Goal: Obtain resource: Download file/media

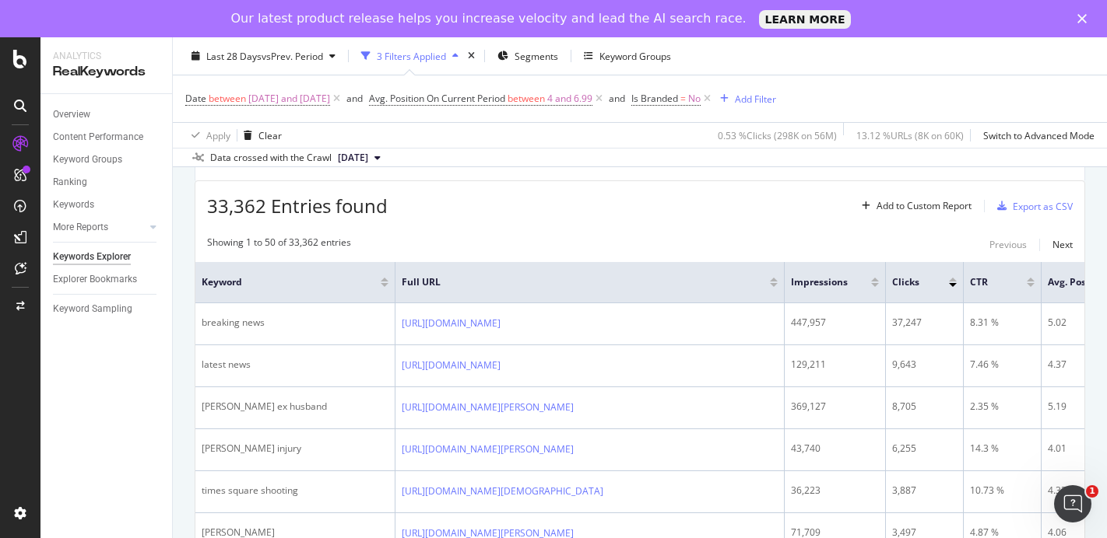
scroll to position [140, 0]
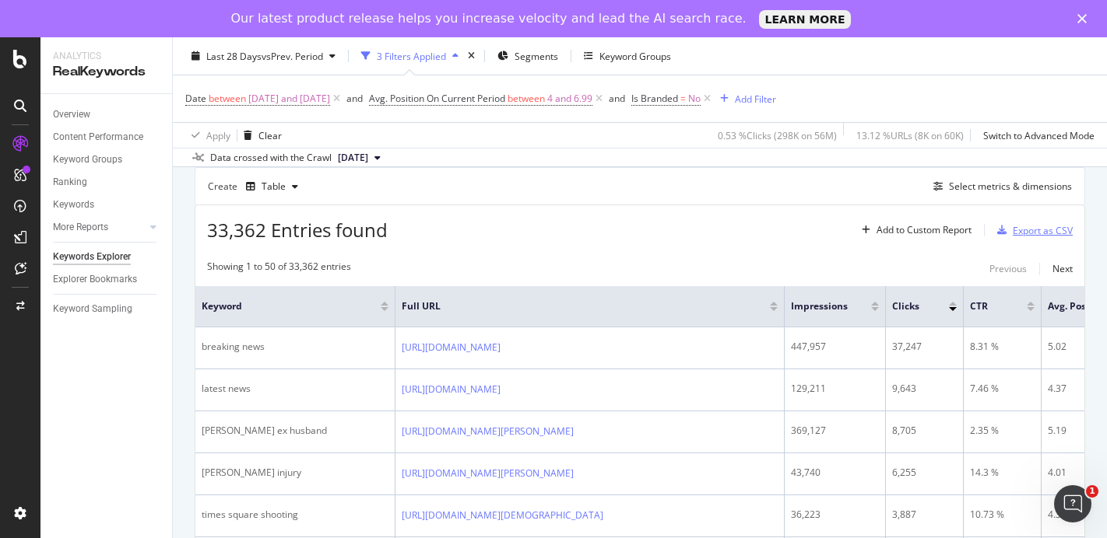
click at [1015, 230] on div "Export as CSV" at bounding box center [1042, 230] width 60 height 13
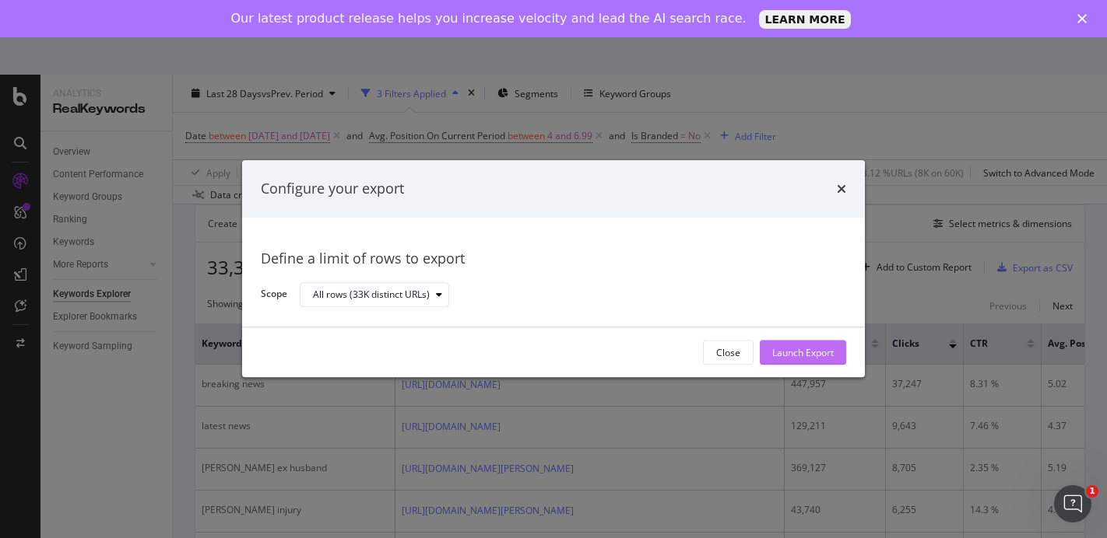
click at [795, 348] on div "Launch Export" at bounding box center [802, 352] width 61 height 13
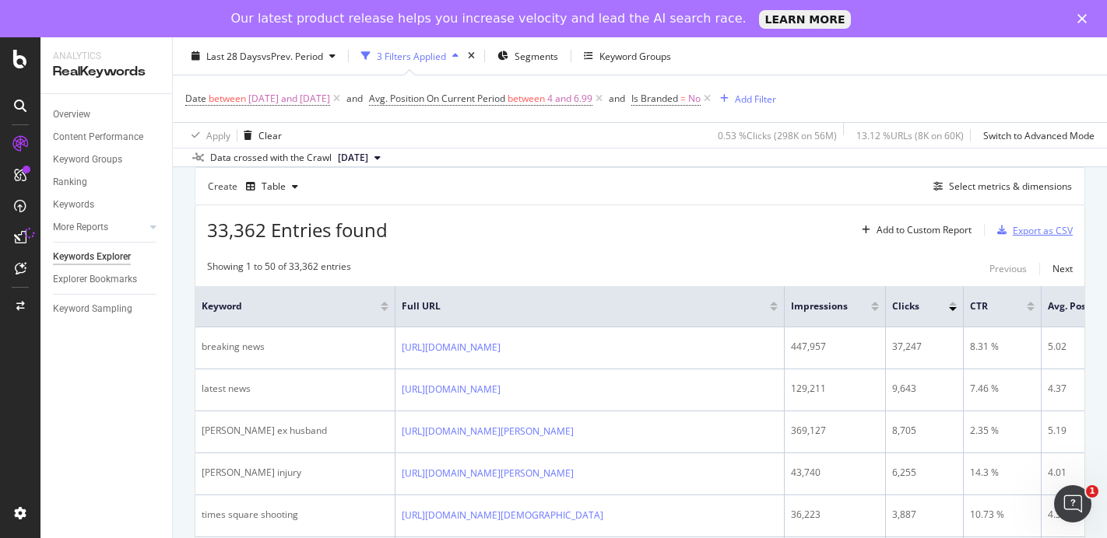
click at [1039, 232] on div "Export as CSV" at bounding box center [1042, 230] width 60 height 13
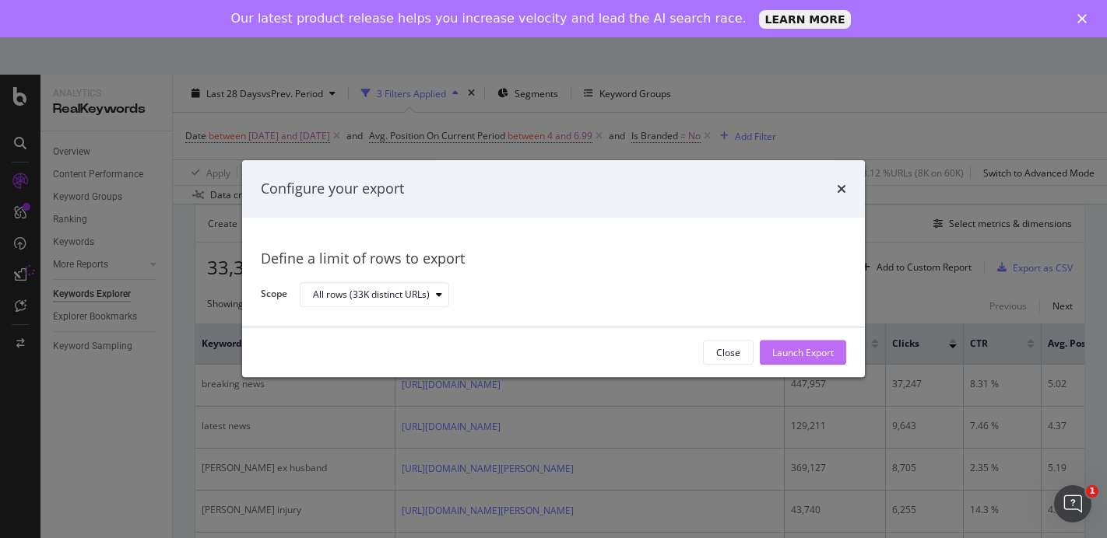
click at [787, 353] on div "Launch Export" at bounding box center [802, 352] width 61 height 13
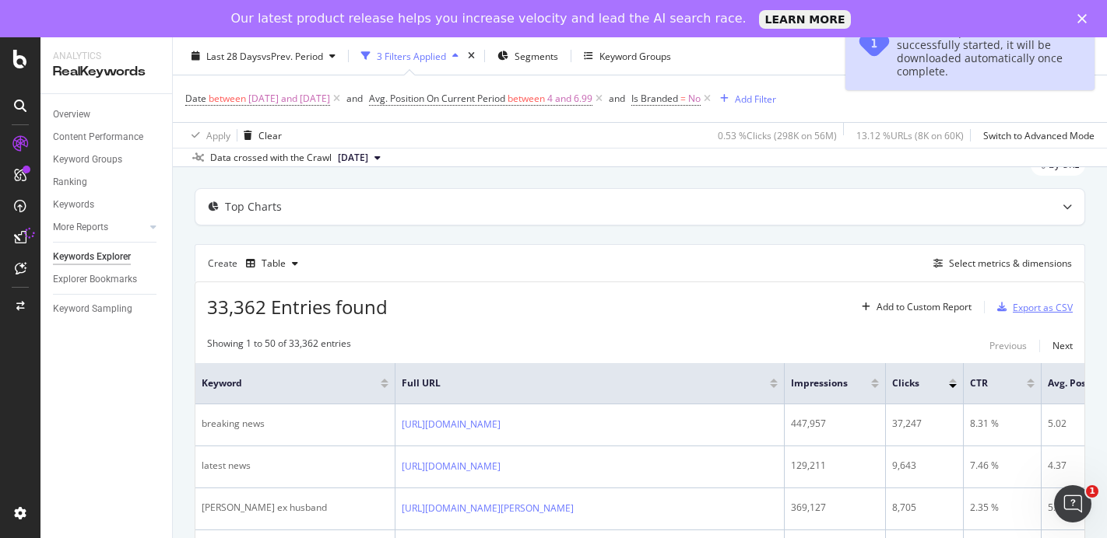
scroll to position [54, 0]
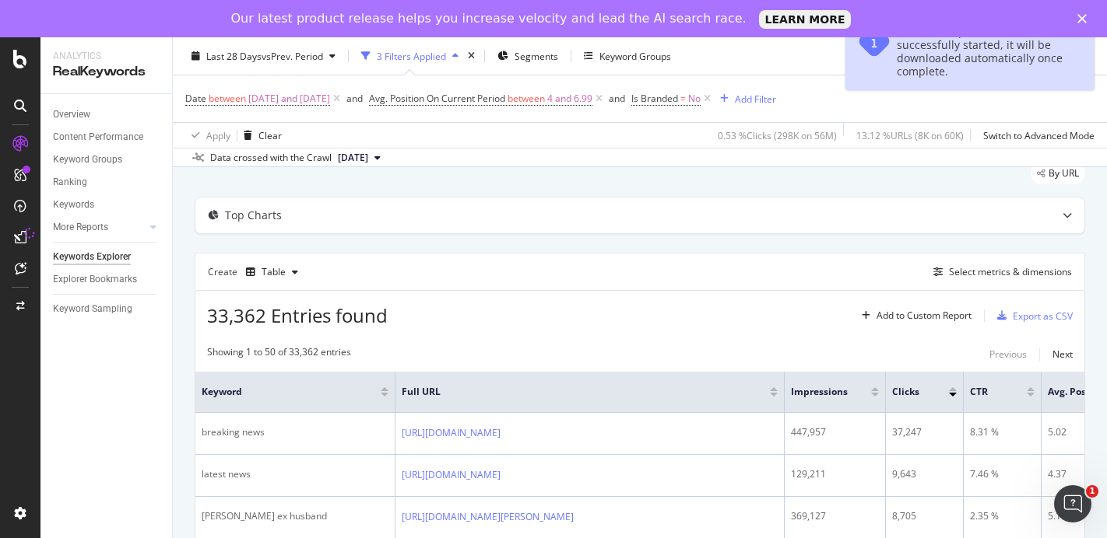
click at [1086, 13] on div "Our latest product release helps you increase velocity and lead the AI search r…" at bounding box center [553, 18] width 1107 height 25
click at [1082, 19] on polygon "Close" at bounding box center [1081, 18] width 9 height 9
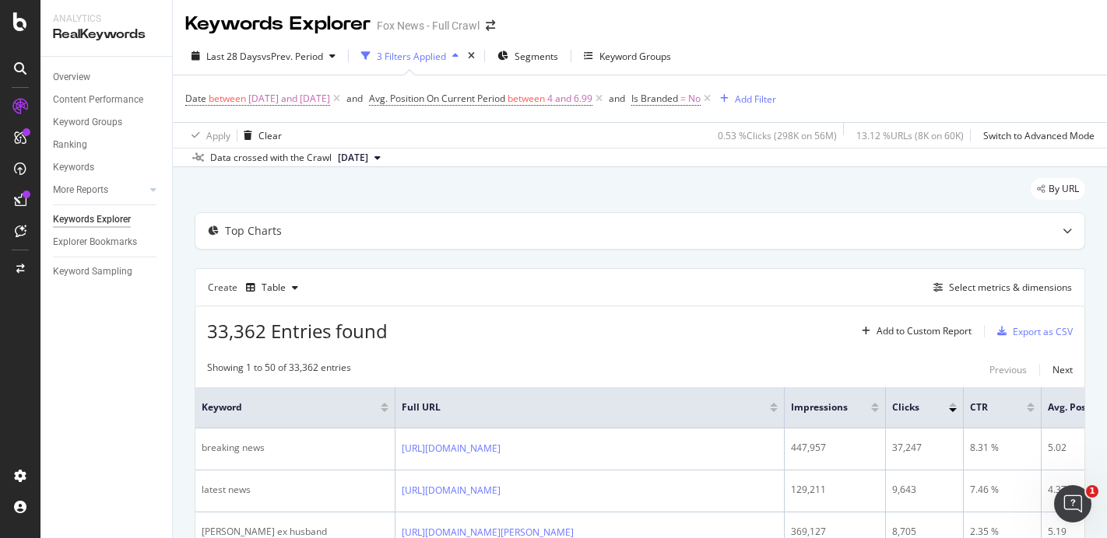
scroll to position [0, 0]
click at [71, 142] on div "Ranking" at bounding box center [70, 145] width 34 height 16
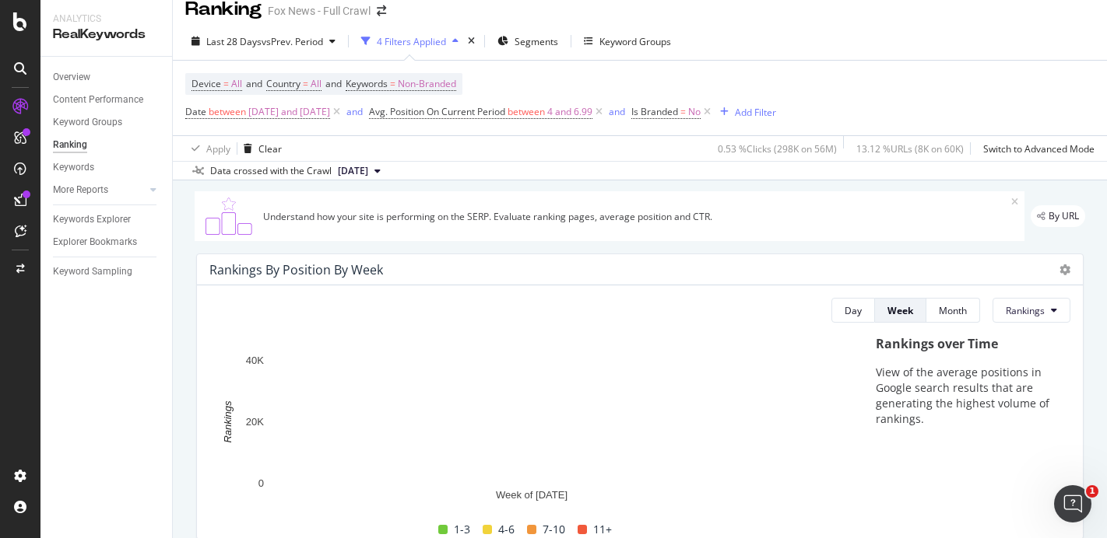
scroll to position [2, 0]
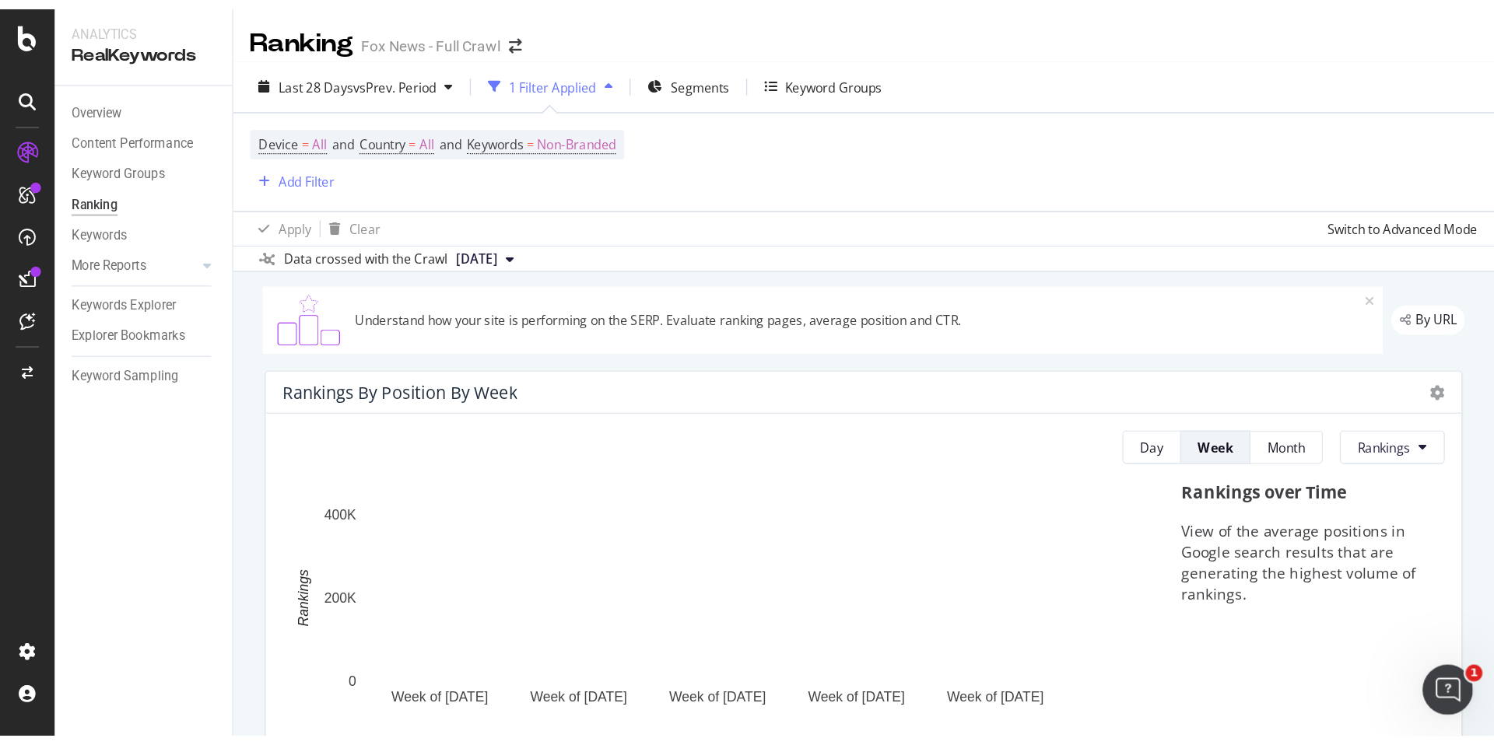
scroll to position [56, 0]
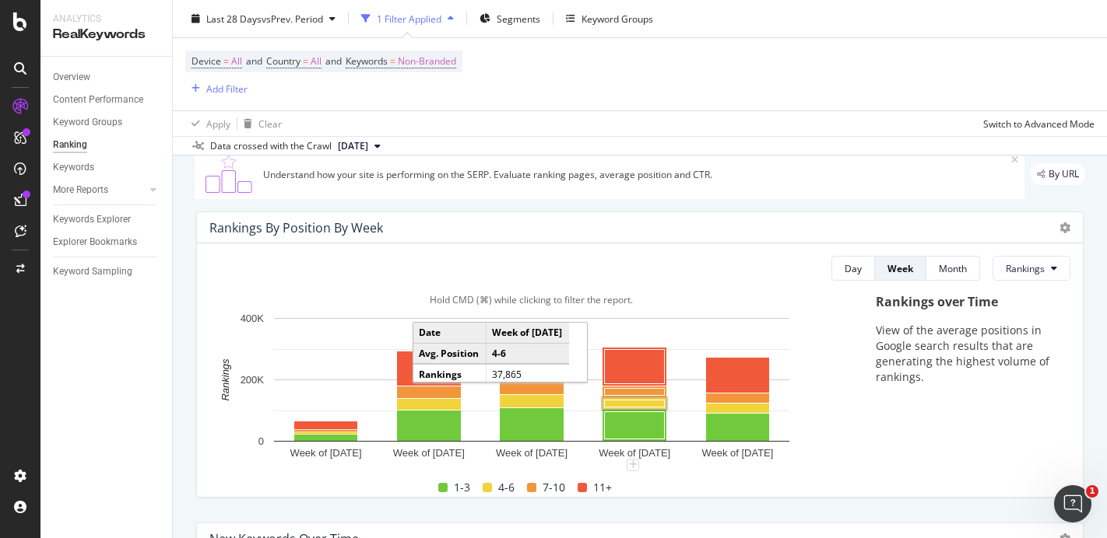
click at [640, 407] on rect "A chart." at bounding box center [635, 404] width 60 height 7
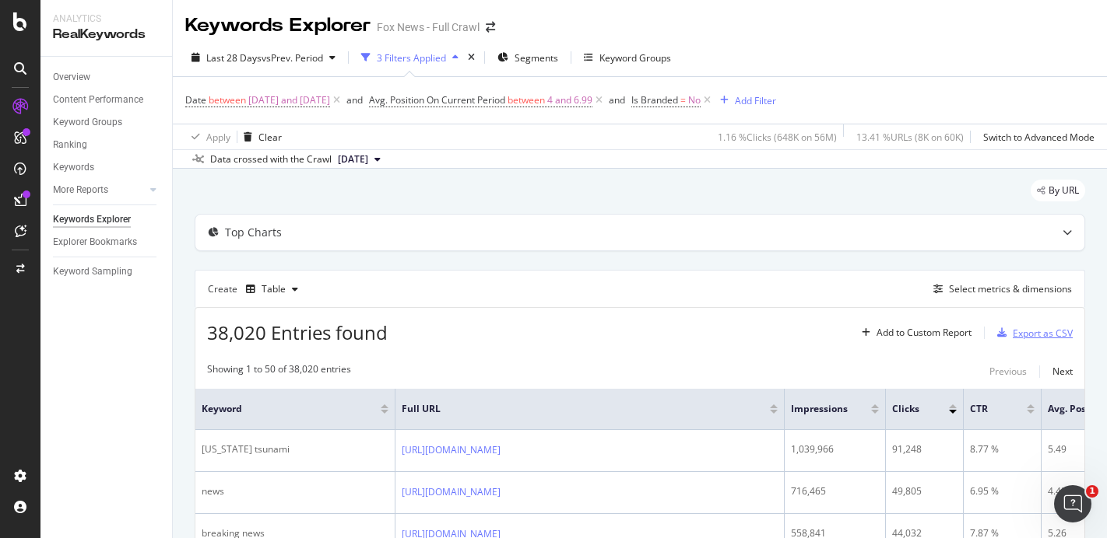
click at [1056, 332] on div "Export as CSV" at bounding box center [1042, 333] width 60 height 13
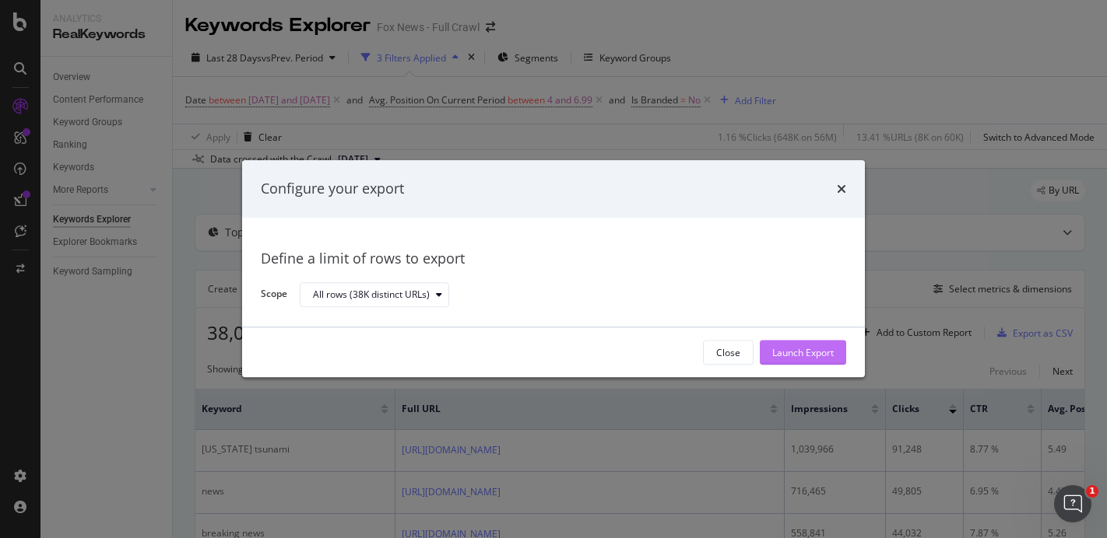
click at [801, 356] on div "Launch Export" at bounding box center [802, 352] width 61 height 13
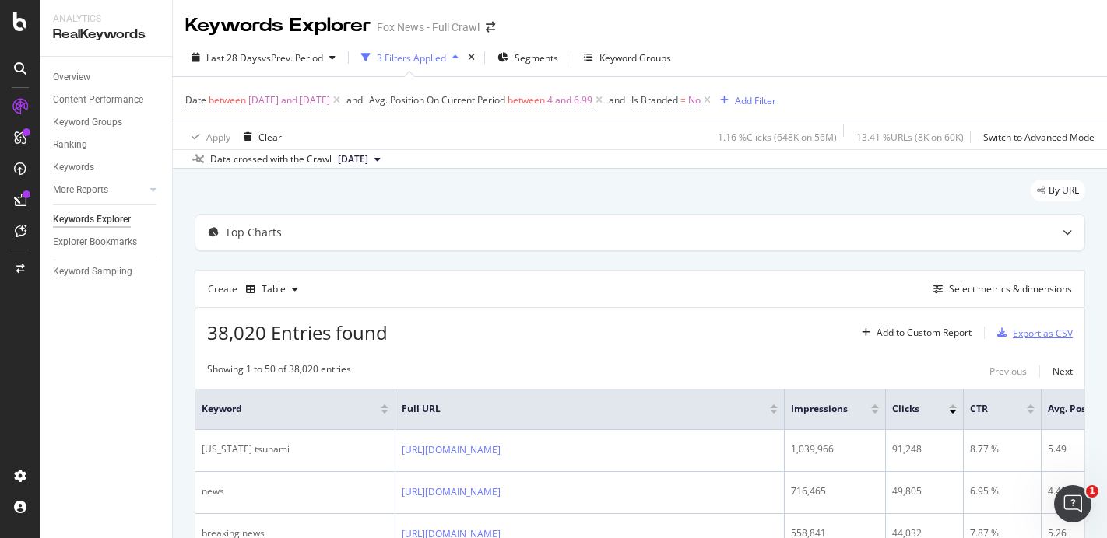
click at [1033, 336] on div "Export as CSV" at bounding box center [1042, 333] width 60 height 13
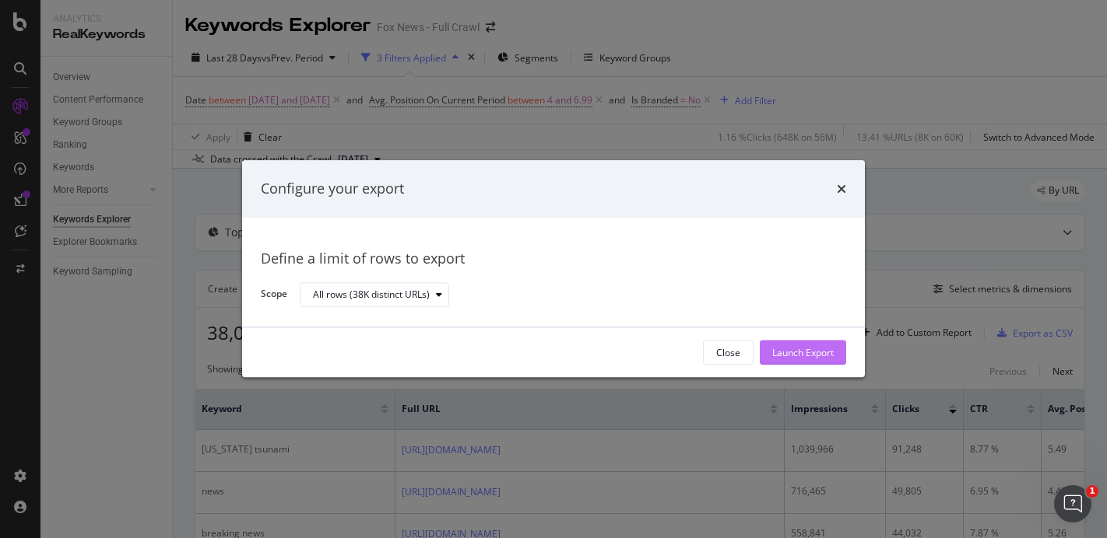
click at [805, 349] on div "Launch Export" at bounding box center [802, 352] width 61 height 13
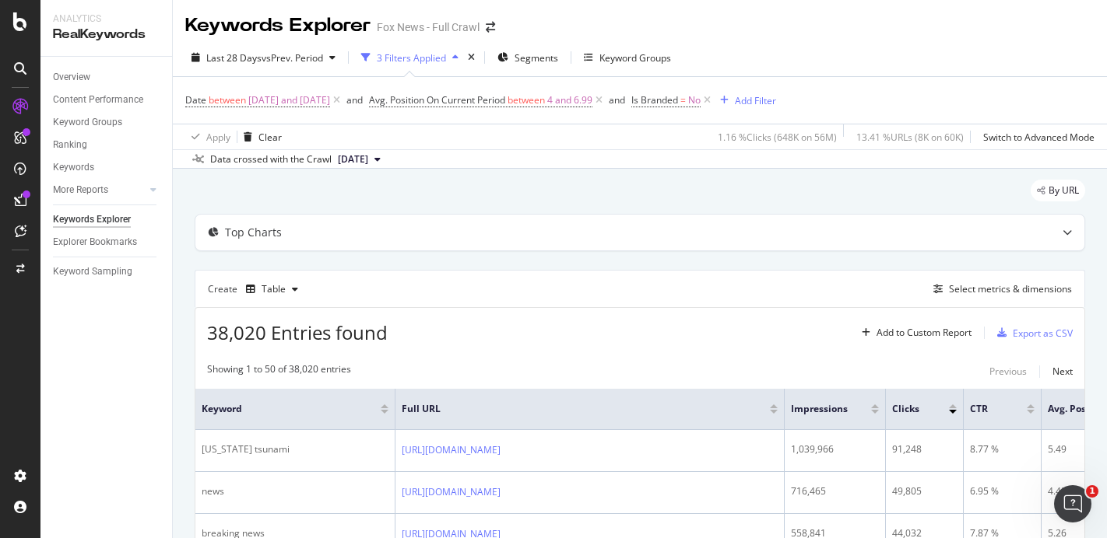
click at [770, 318] on div "38,020 Entries found Add to Custom Report Export as CSV" at bounding box center [639, 327] width 889 height 38
click at [1035, 332] on div "Export as CSV" at bounding box center [1042, 333] width 60 height 13
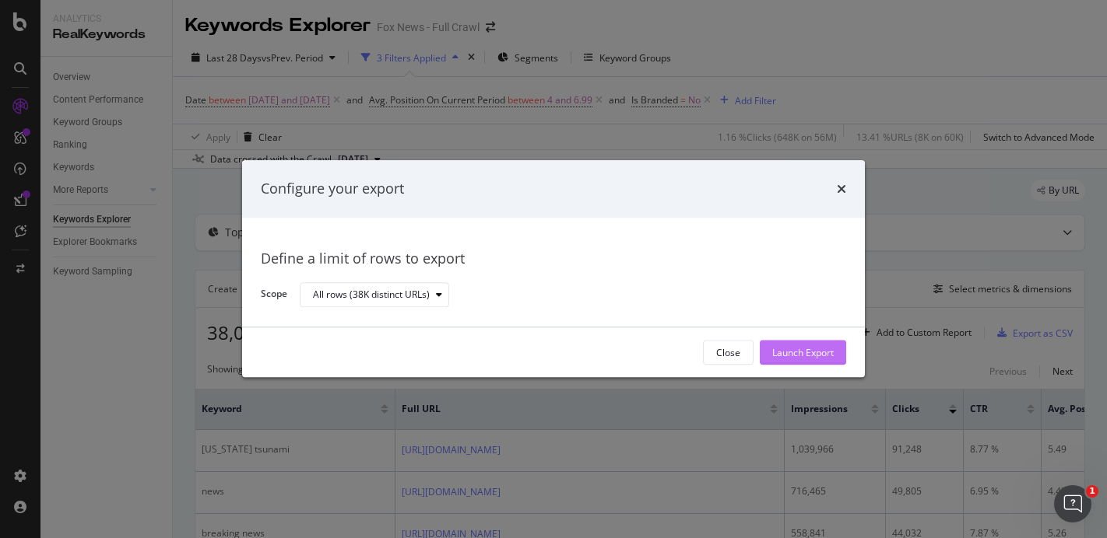
click at [791, 342] on div "Launch Export" at bounding box center [802, 353] width 61 height 23
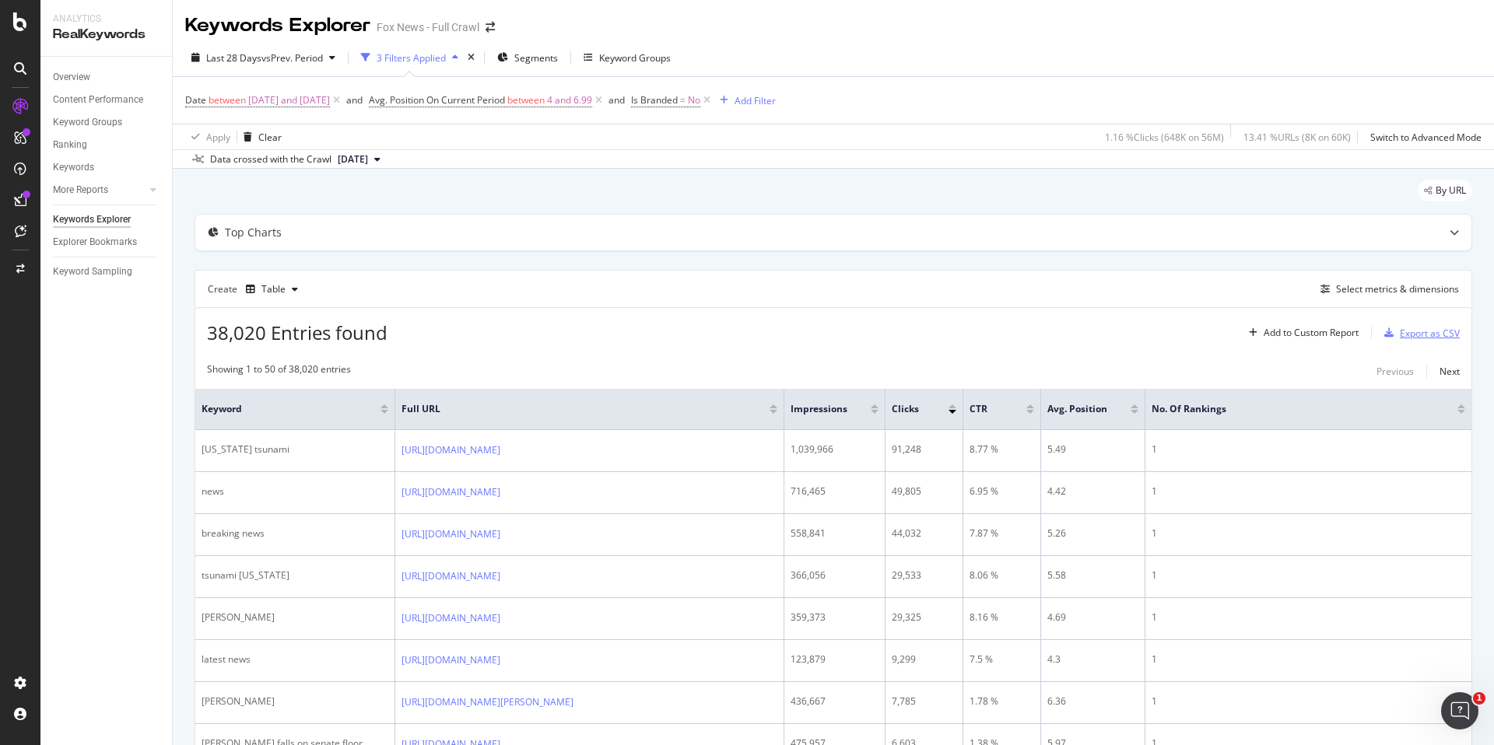
click at [1106, 333] on div "Export as CSV" at bounding box center [1430, 333] width 60 height 13
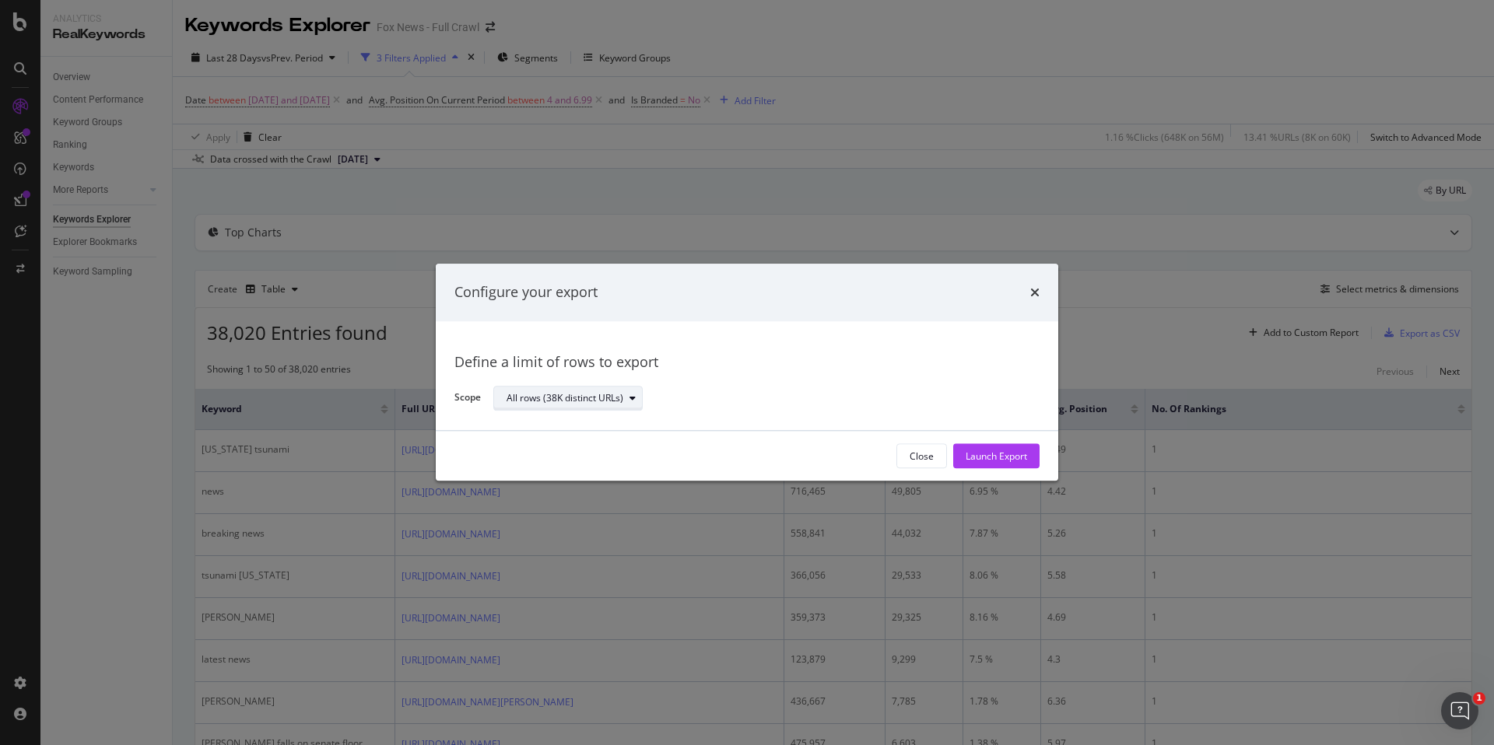
click at [627, 401] on div "modal" at bounding box center [632, 398] width 19 height 9
click at [582, 425] on div "All rows (38K distinct URLs)" at bounding box center [576, 424] width 126 height 13
click at [728, 402] on div "All rows (38K distinct URLs)" at bounding box center [760, 398] width 534 height 27
click at [1008, 456] on div "Launch Export" at bounding box center [996, 456] width 61 height 13
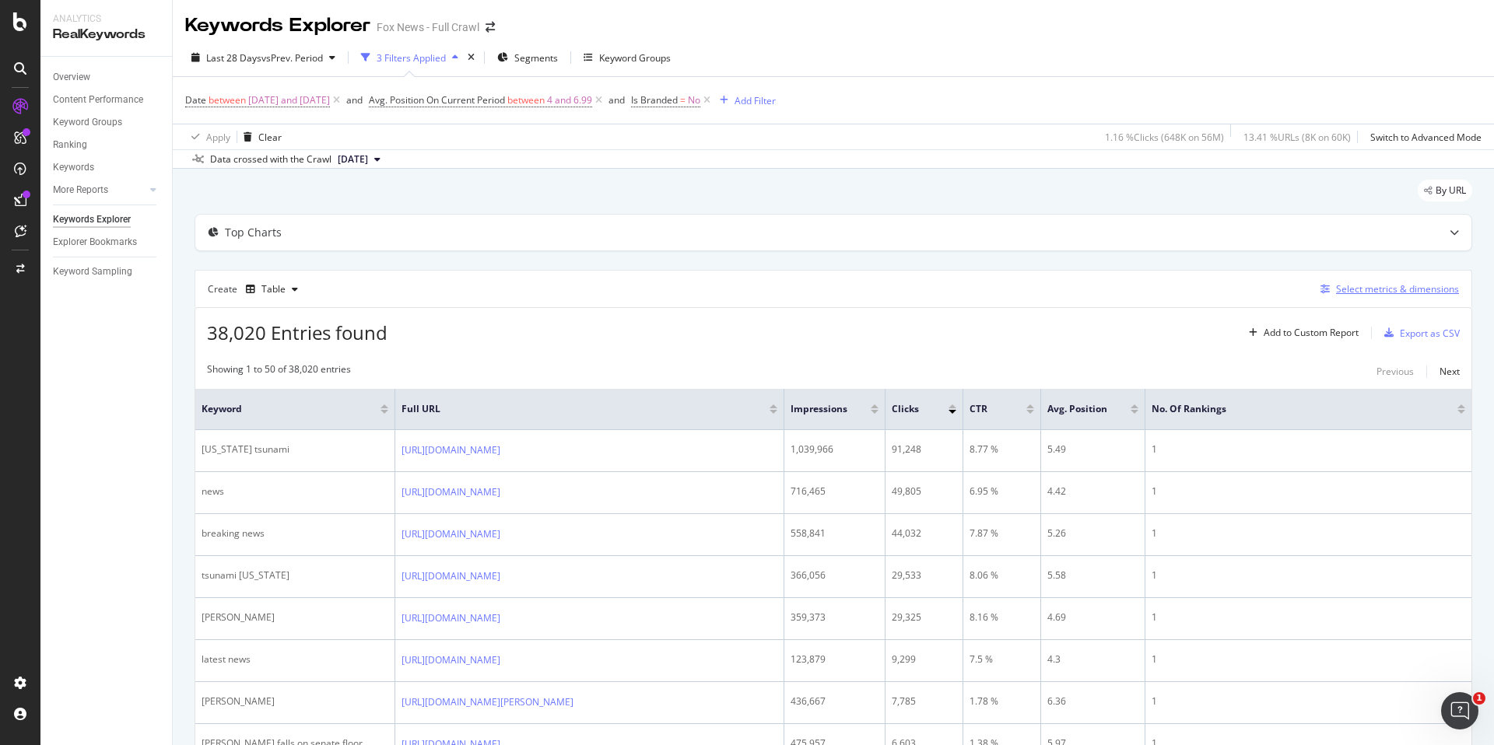
click at [1106, 289] on div "Select metrics & dimensions" at bounding box center [1397, 288] width 123 height 13
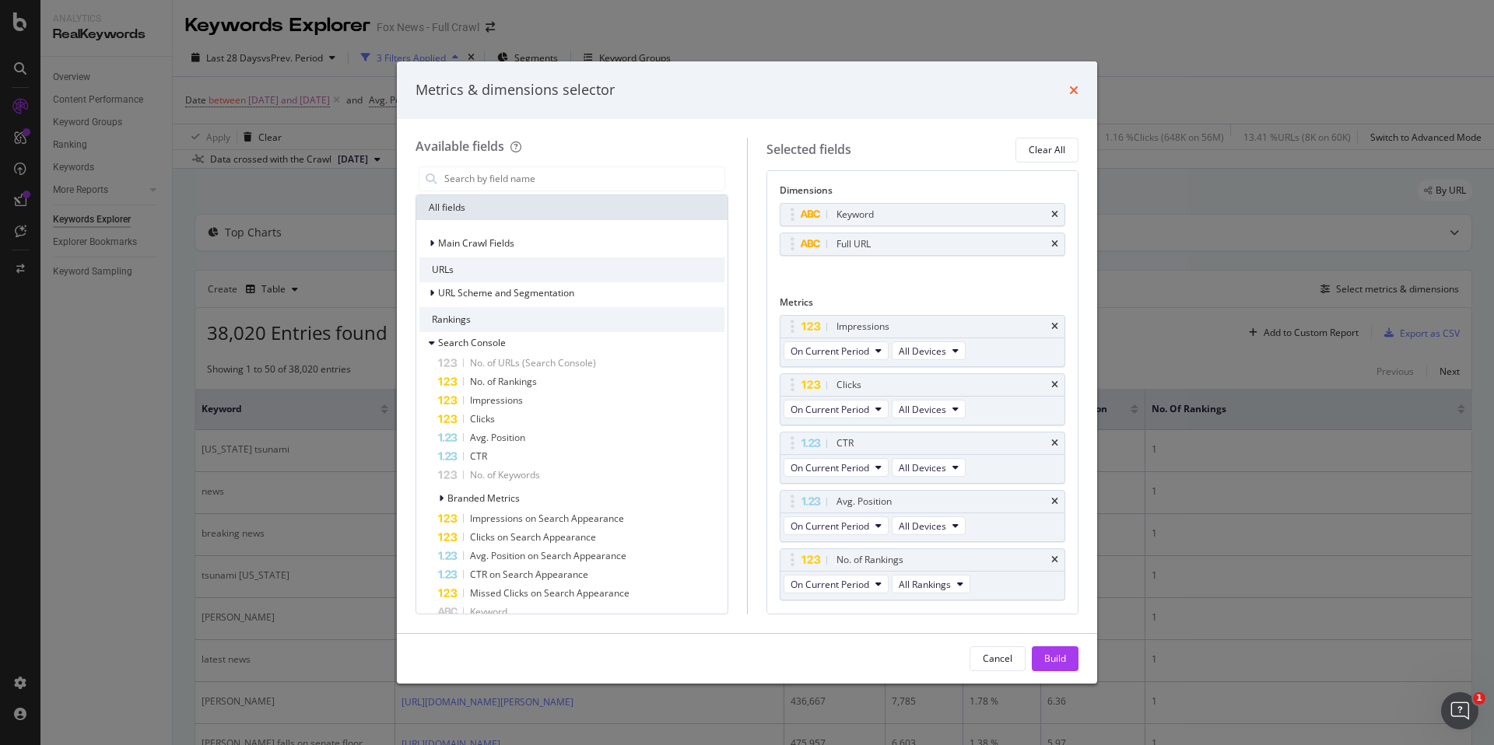
click at [1071, 91] on icon "times" at bounding box center [1073, 90] width 9 height 12
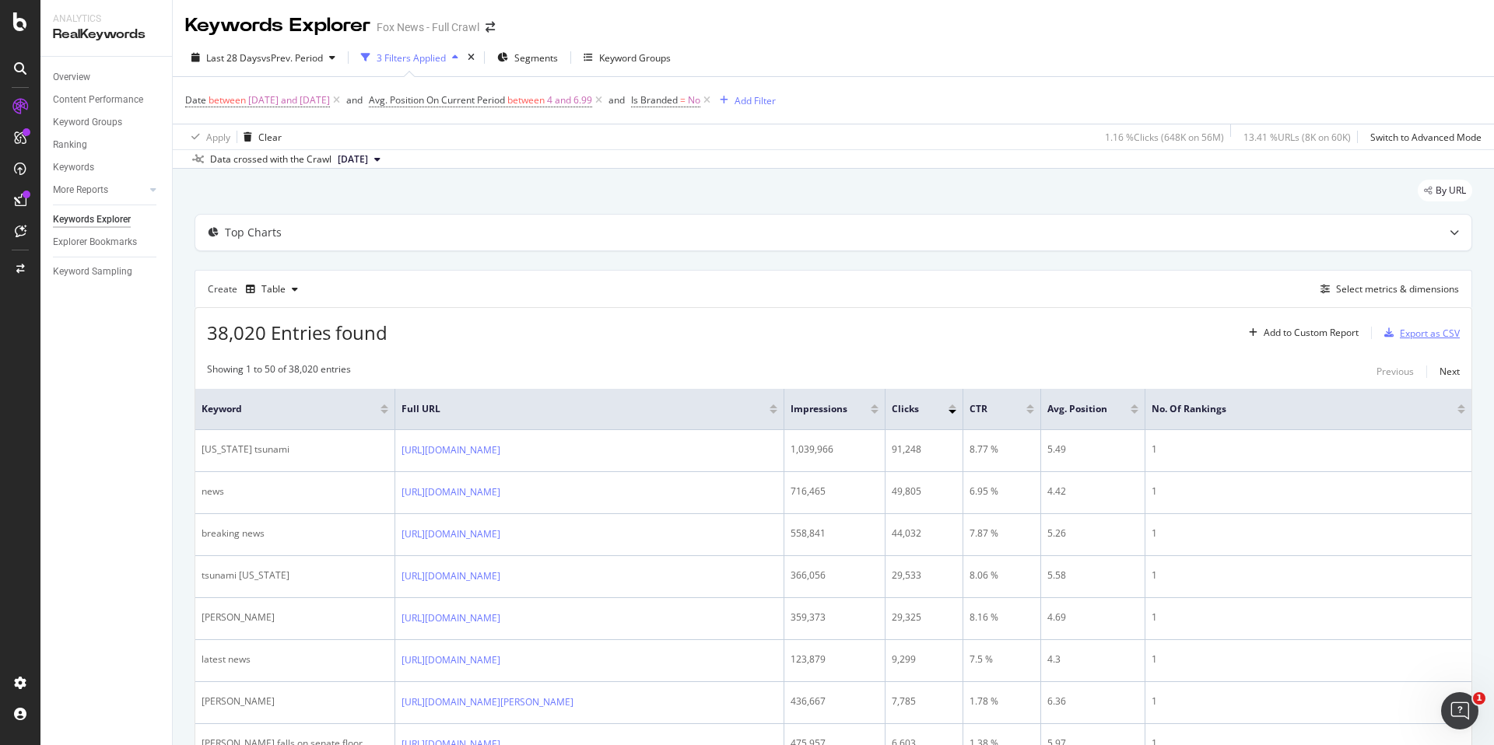
click at [1106, 333] on div "Export as CSV" at bounding box center [1430, 333] width 60 height 13
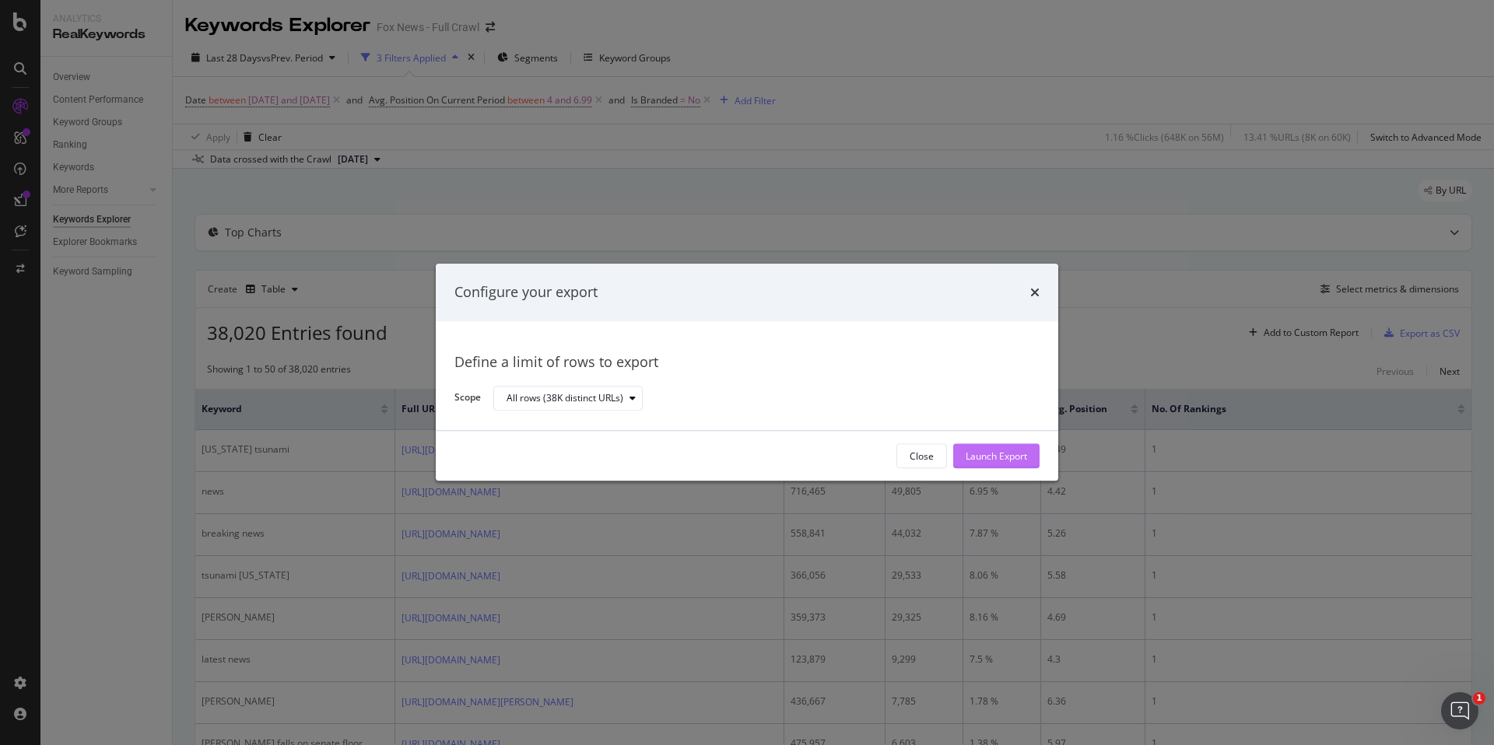
click at [1009, 459] on div "Launch Export" at bounding box center [996, 456] width 61 height 13
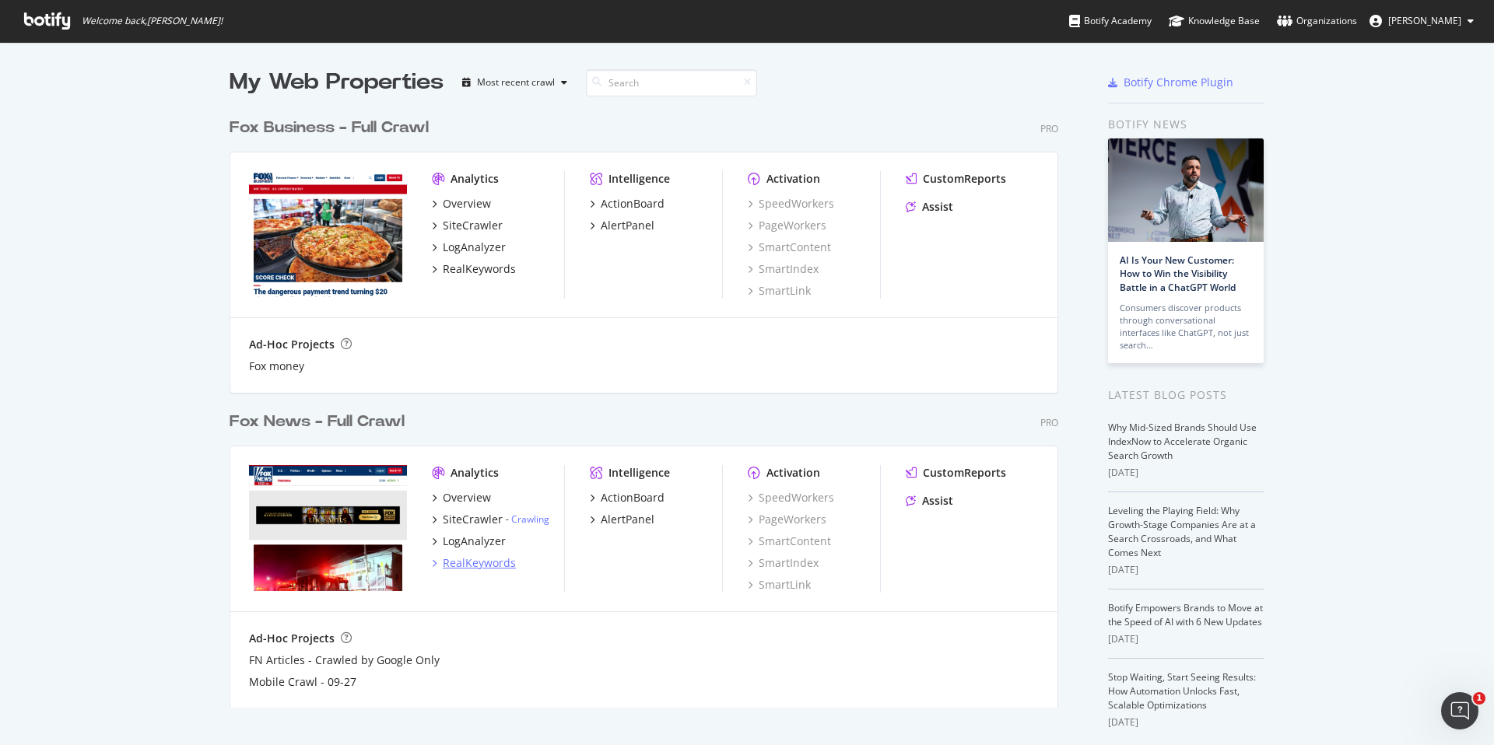
click at [471, 562] on div "RealKeywords" at bounding box center [479, 564] width 73 height 16
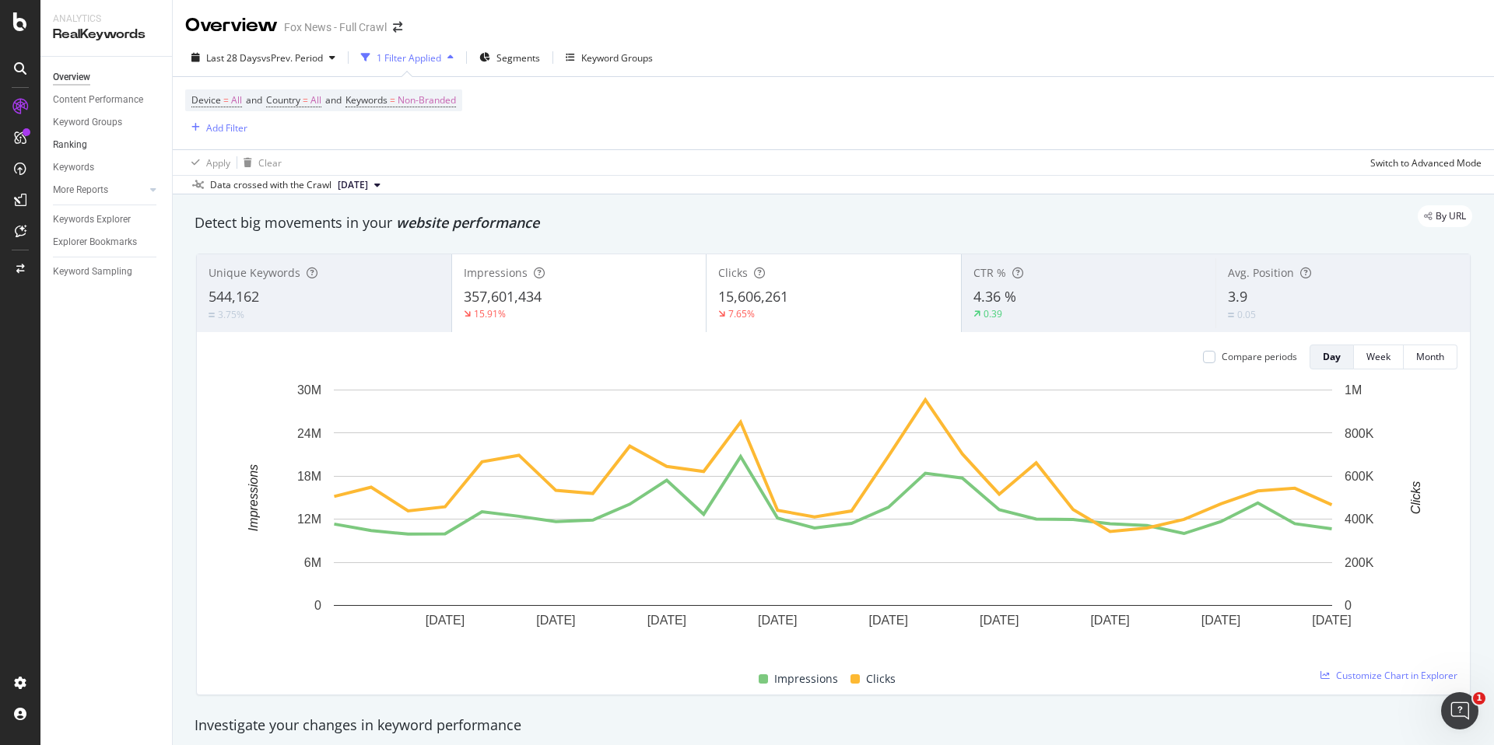
click at [86, 143] on link "Ranking" at bounding box center [107, 145] width 108 height 16
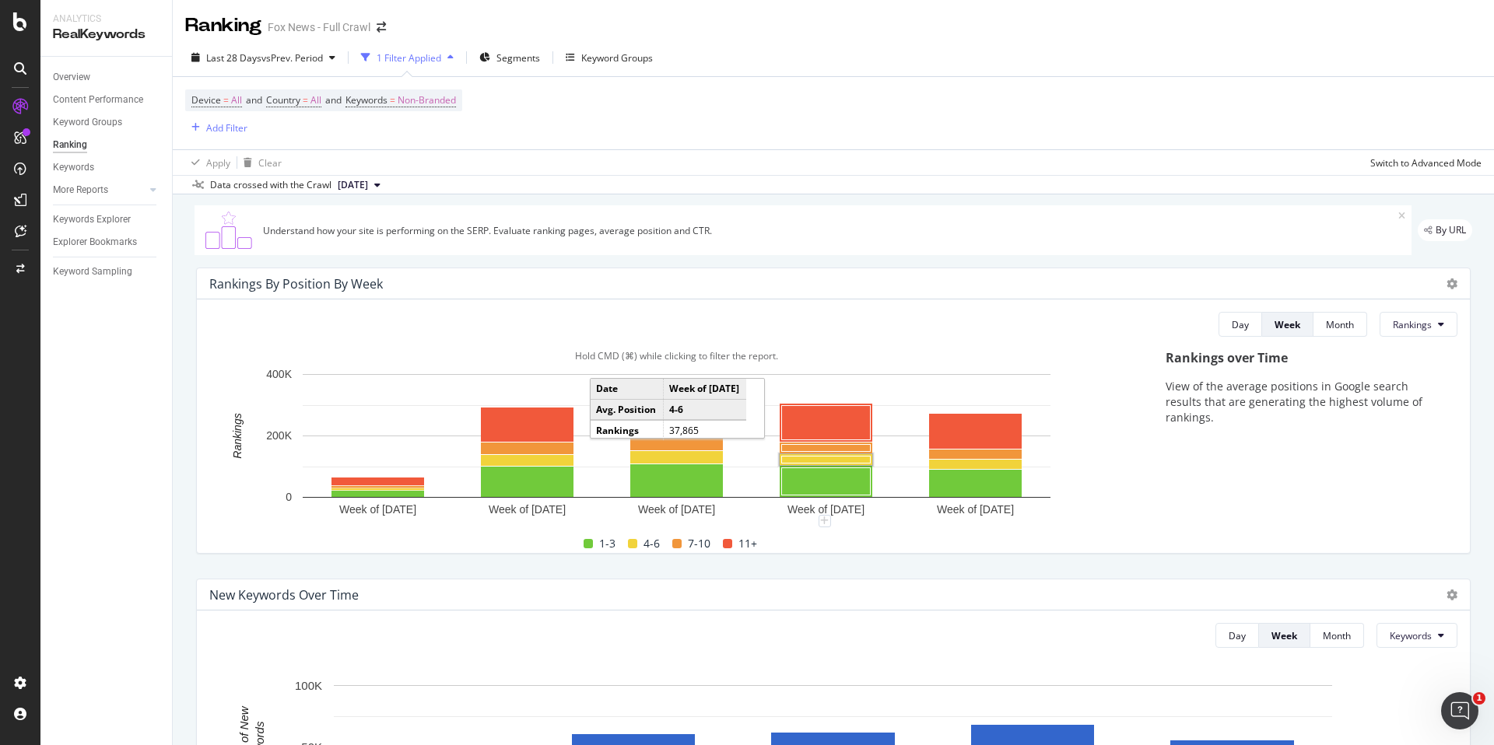
click at [844, 461] on rect "A chart." at bounding box center [826, 460] width 89 height 7
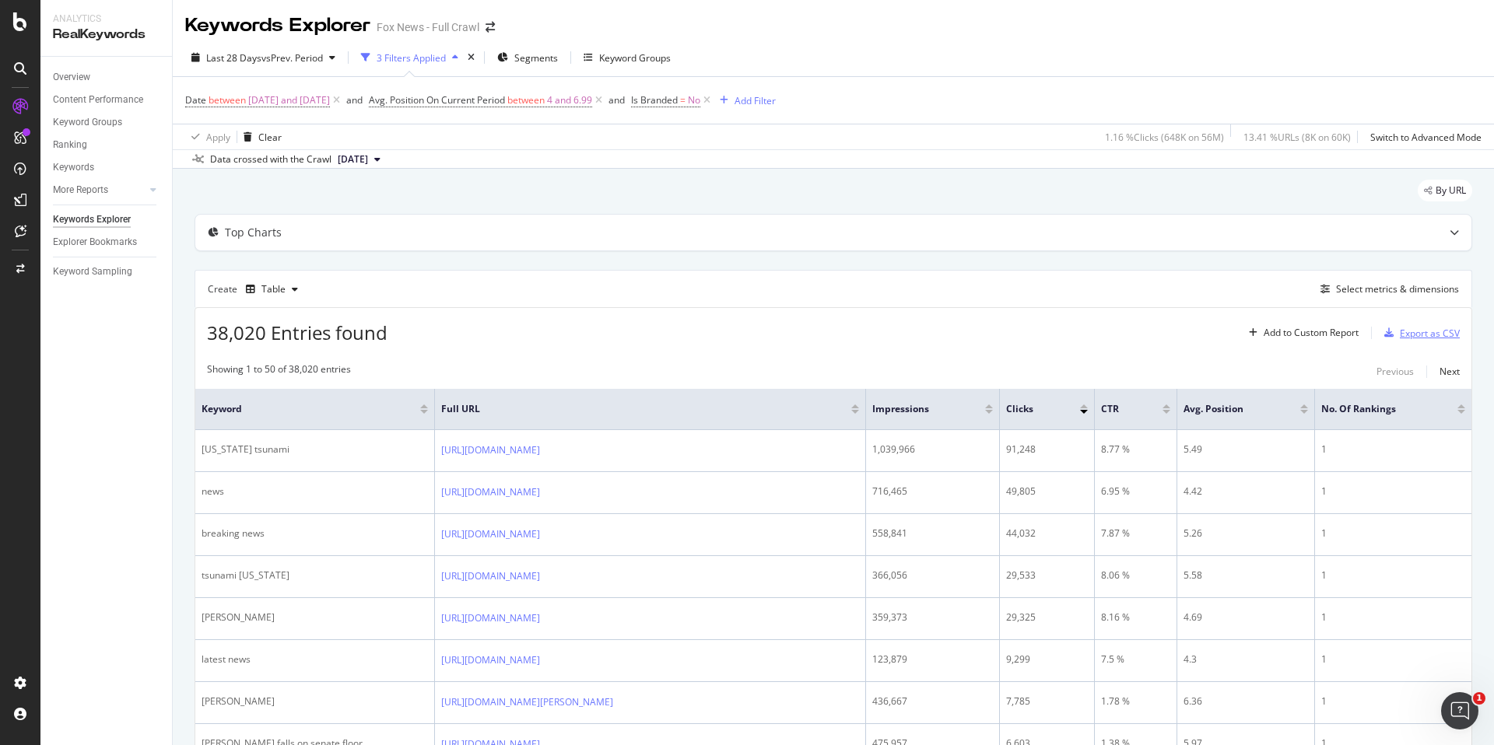
click at [1412, 330] on div "Export as CSV" at bounding box center [1430, 333] width 60 height 13
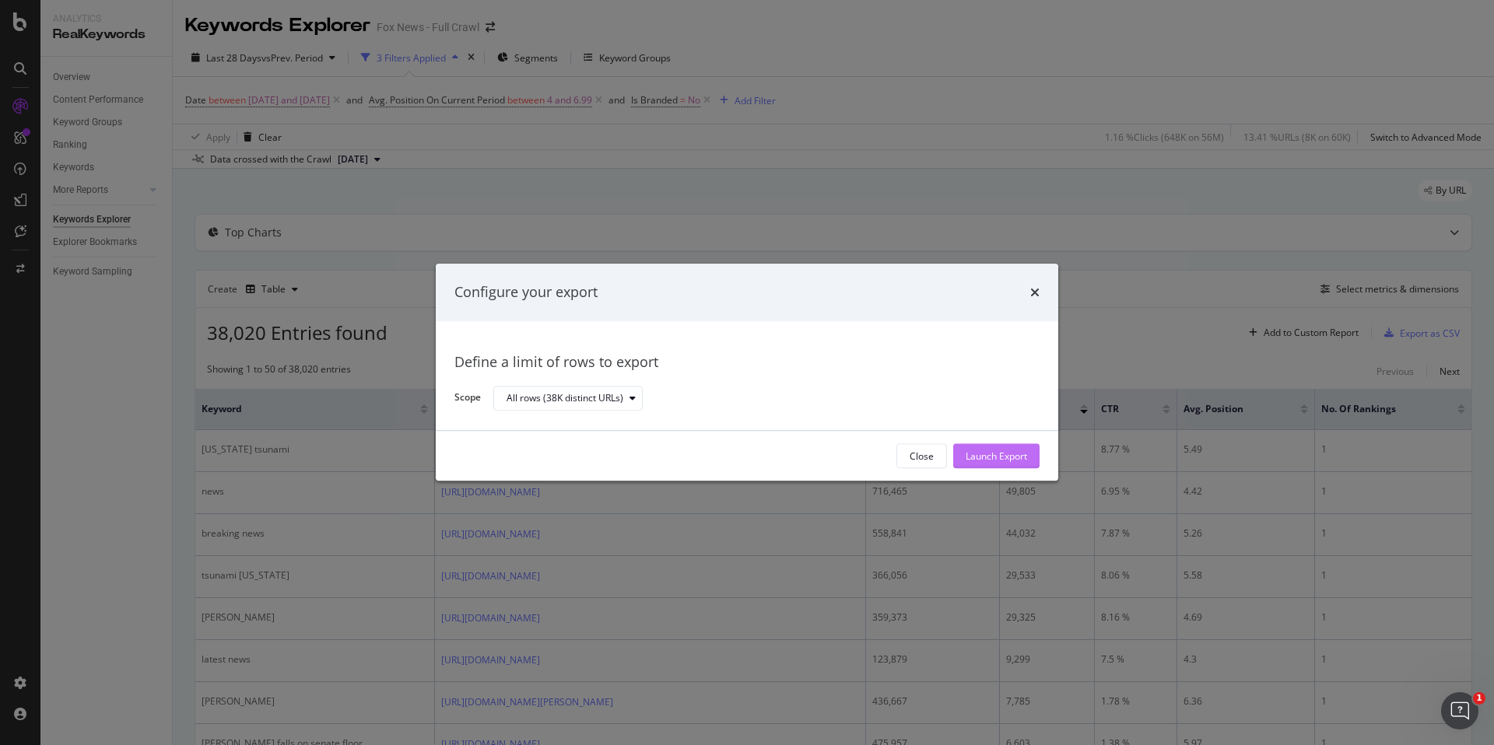
click at [1016, 447] on div "Launch Export" at bounding box center [996, 456] width 61 height 23
